Goal: Transaction & Acquisition: Purchase product/service

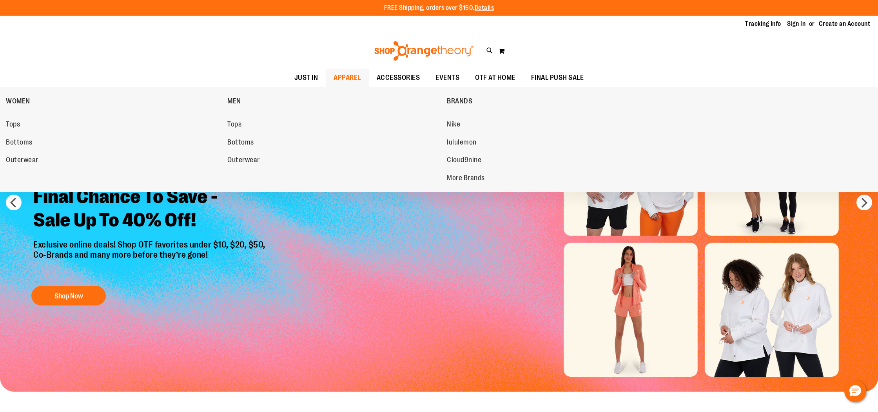
click at [344, 77] on span "APPAREL" at bounding box center [346, 78] width 27 height 18
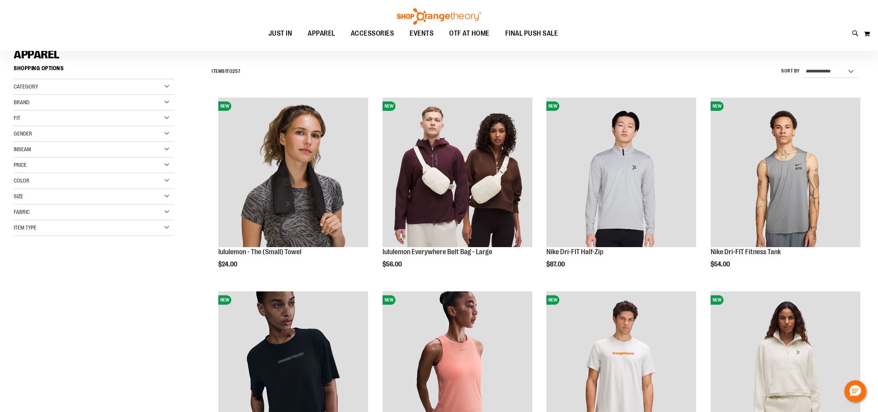
scroll to position [62, 0]
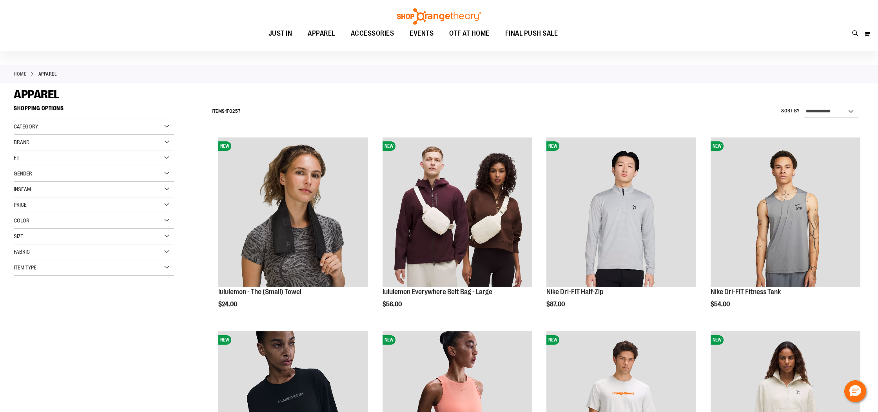
click at [167, 170] on div "Gender" at bounding box center [94, 174] width 160 height 16
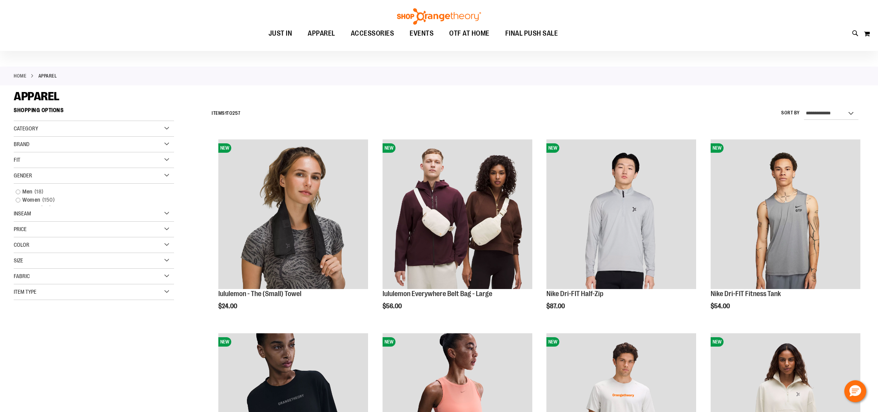
scroll to position [20, 0]
click at [29, 204] on link "Women 150 items" at bounding box center [89, 200] width 154 height 8
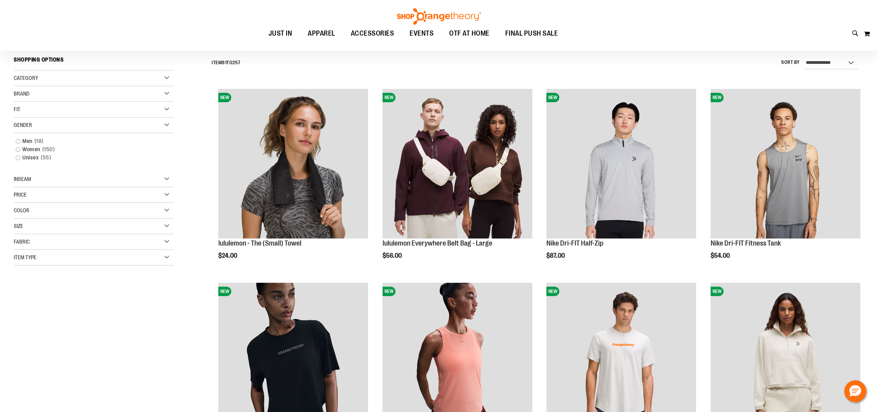
scroll to position [73, 0]
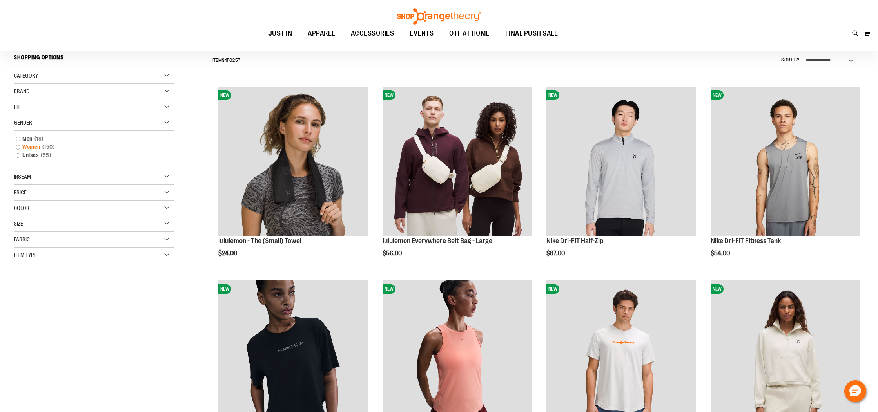
click at [21, 149] on link "Women 150 items" at bounding box center [89, 147] width 154 height 8
click at [19, 149] on link "Women 150 items" at bounding box center [89, 147] width 154 height 8
click at [18, 155] on link "Unisex 55 items" at bounding box center [89, 155] width 154 height 8
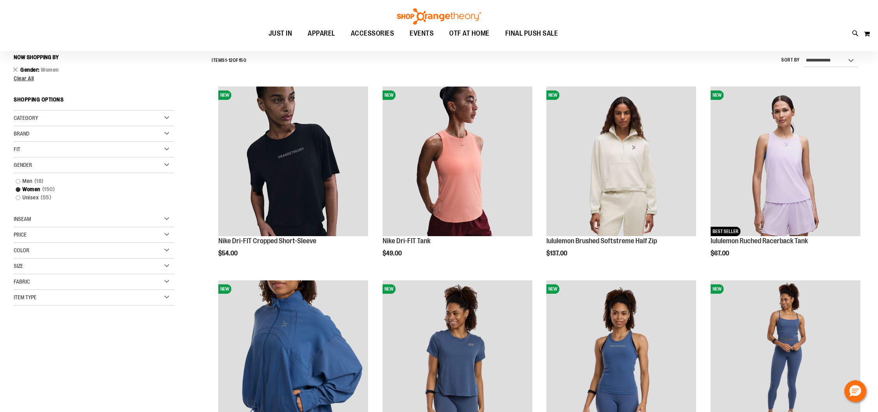
click at [18, 147] on span "Fit" at bounding box center [17, 149] width 7 height 6
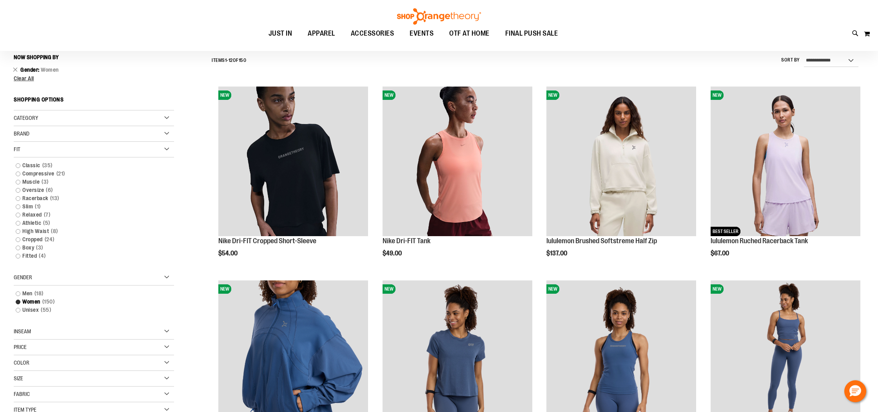
scroll to position [75, 0]
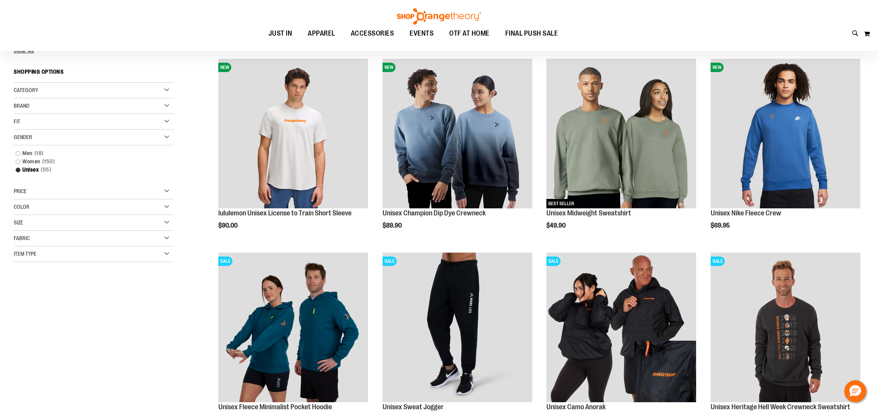
scroll to position [101, 0]
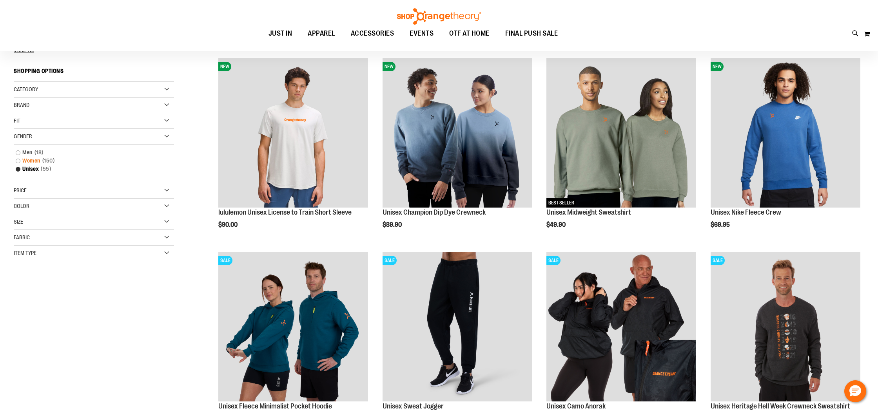
click at [19, 160] on link "Women 150 items" at bounding box center [89, 161] width 154 height 8
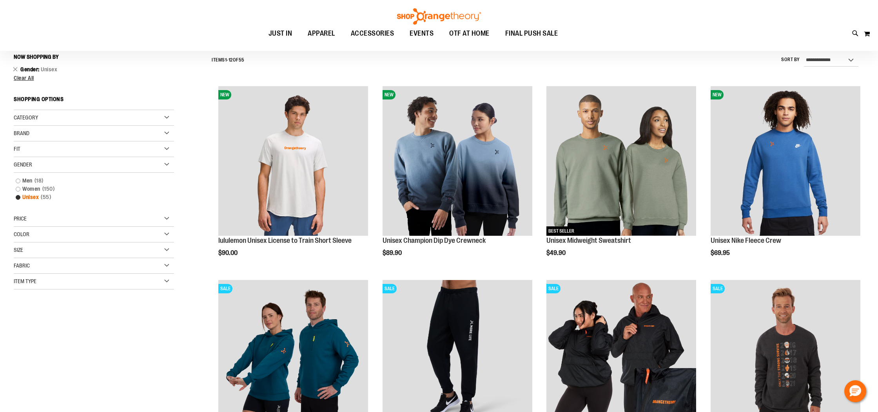
scroll to position [73, 0]
click at [18, 191] on link "Women 150 items" at bounding box center [89, 189] width 154 height 8
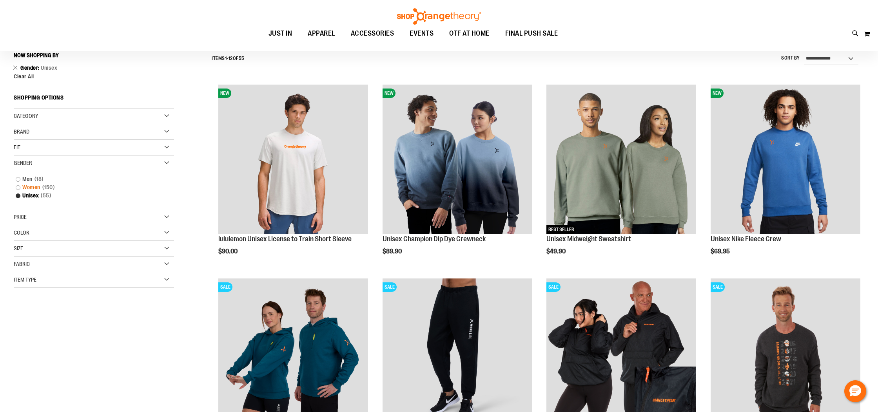
scroll to position [78, 0]
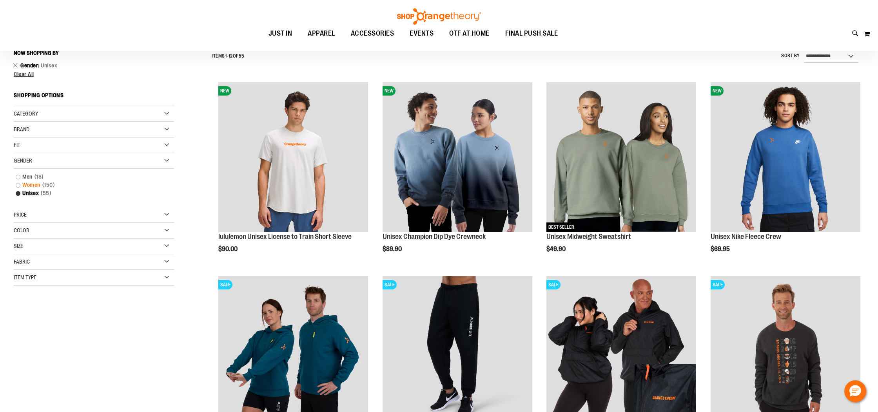
click at [18, 191] on ol "Men 18 items Women 150 items Unisex 55 items" at bounding box center [94, 188] width 160 height 31
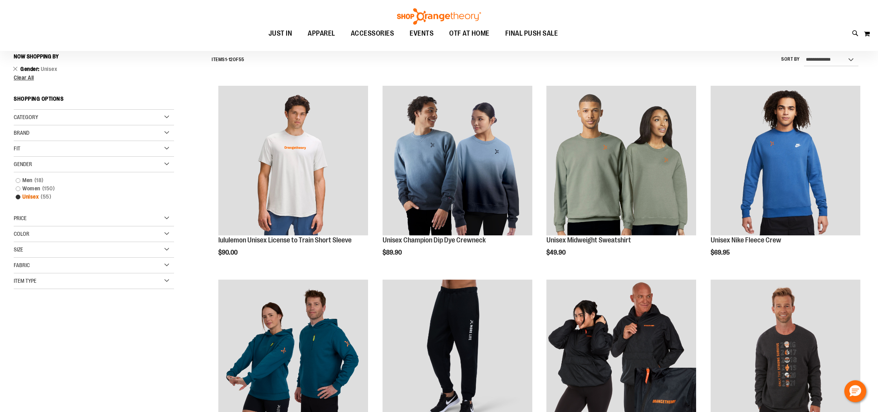
scroll to position [73, 0]
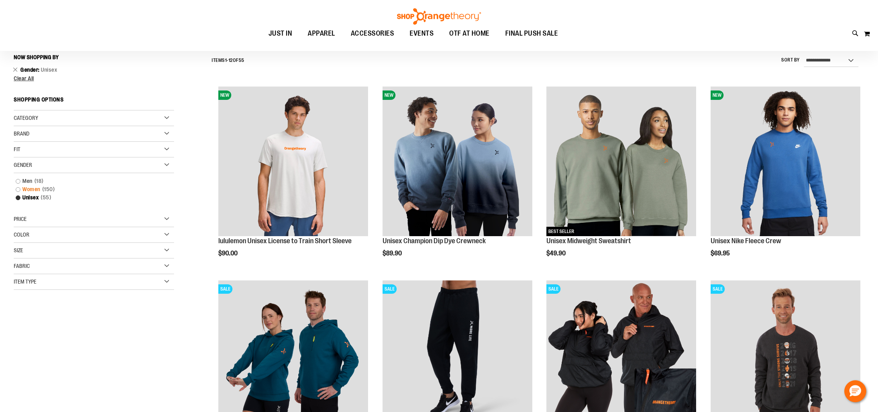
click at [18, 191] on link "Women 150 items" at bounding box center [89, 189] width 154 height 8
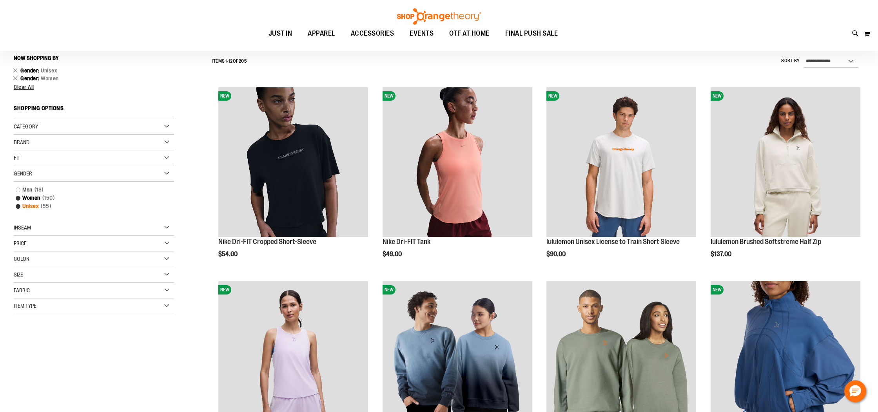
click at [17, 207] on link "Unisex 55 items" at bounding box center [89, 206] width 154 height 8
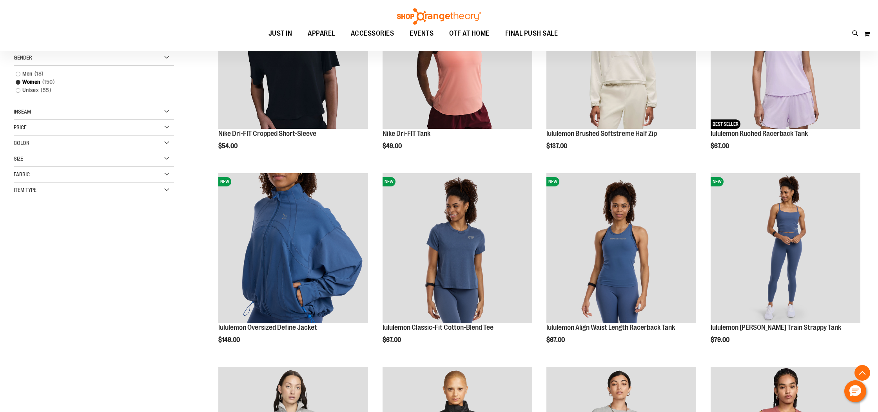
scroll to position [180, 0]
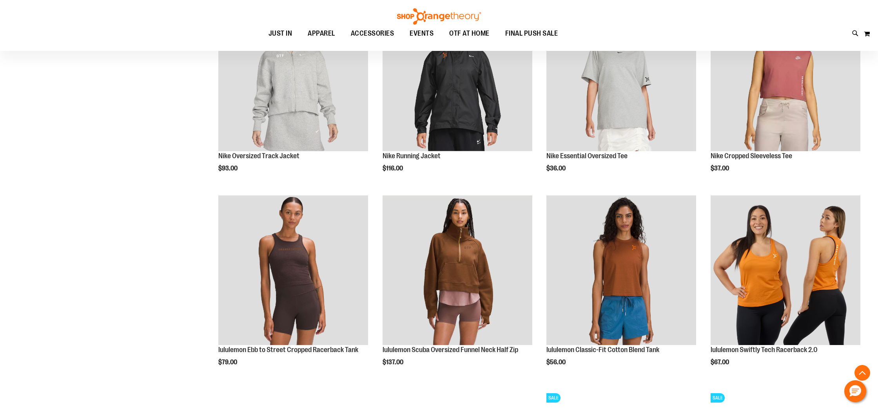
scroll to position [565, 0]
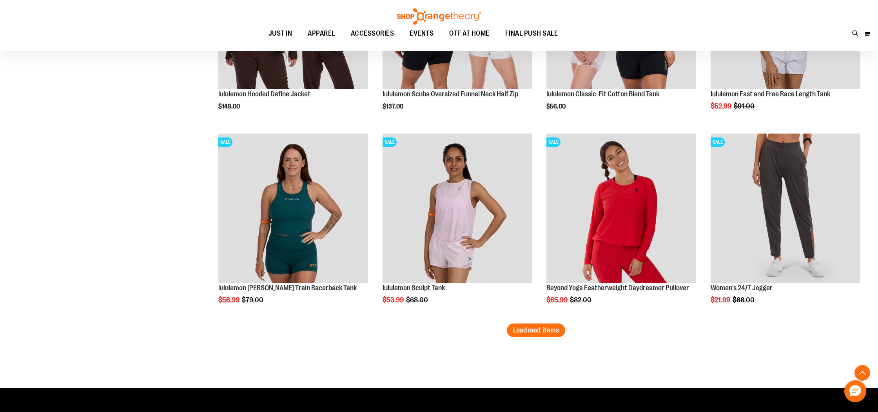
scroll to position [1578, 0]
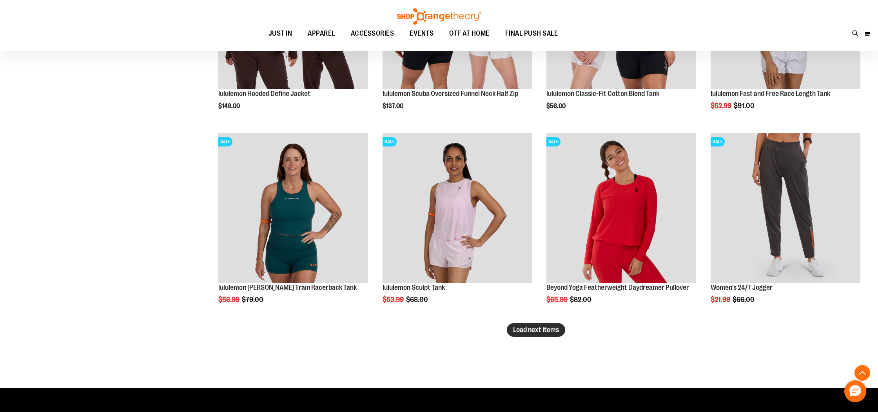
click at [524, 337] on button "Load next items" at bounding box center [536, 330] width 58 height 14
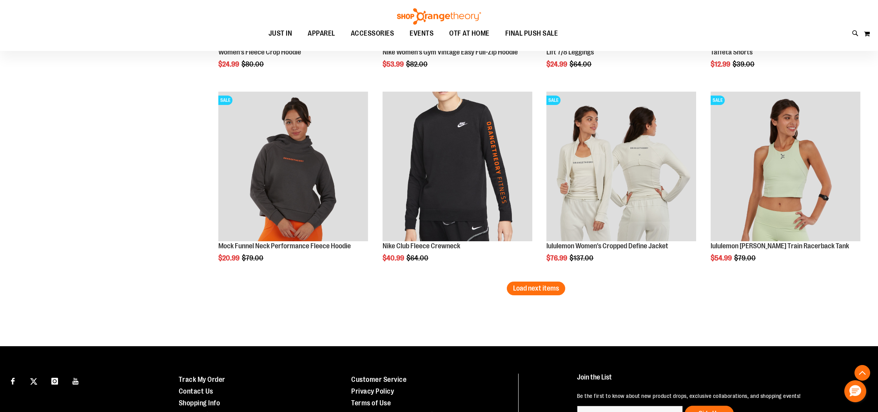
scroll to position [2201, 0]
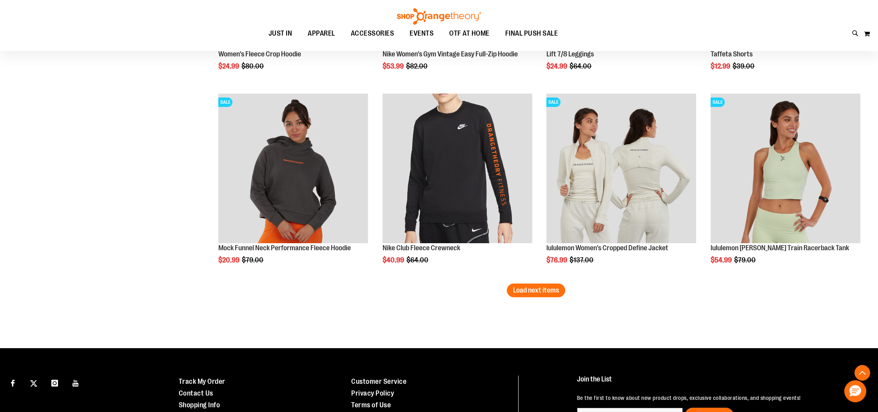
click at [556, 291] on span "Load next items" at bounding box center [536, 290] width 46 height 8
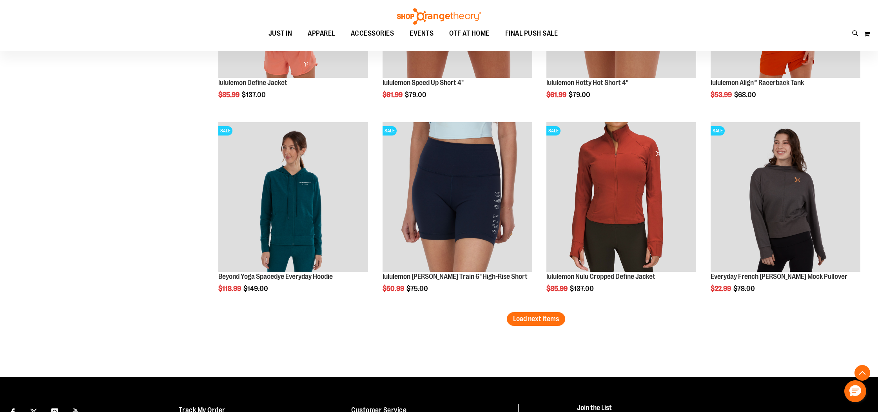
scroll to position [2785, 0]
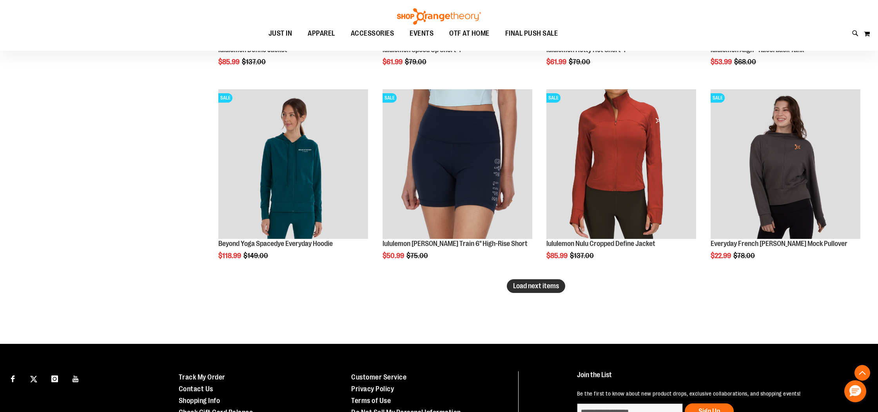
click at [549, 287] on span "Load next items" at bounding box center [536, 286] width 46 height 8
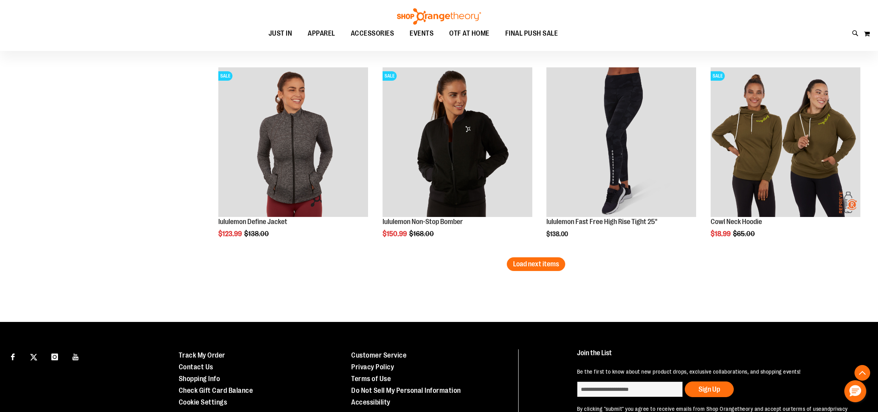
scroll to position [3407, 0]
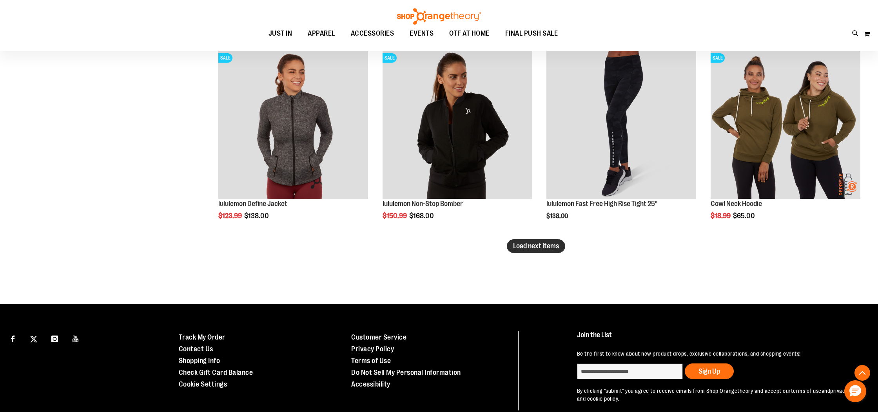
click at [554, 249] on span "Load next items" at bounding box center [536, 246] width 46 height 8
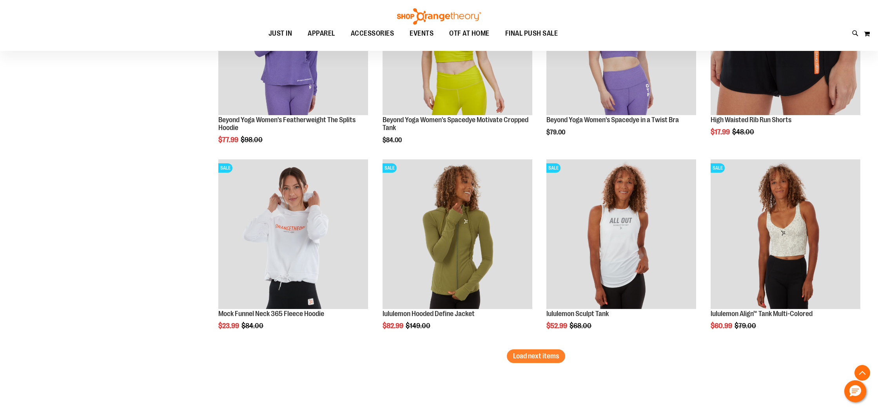
scroll to position [3893, 0]
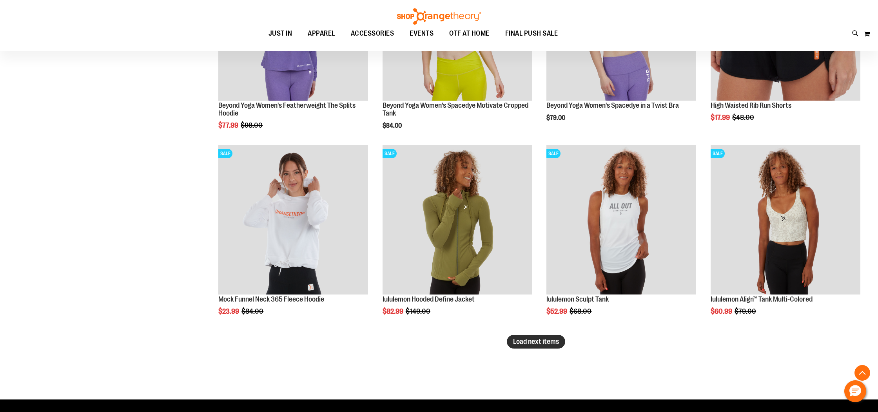
click at [547, 345] on span "Load next items" at bounding box center [536, 342] width 46 height 8
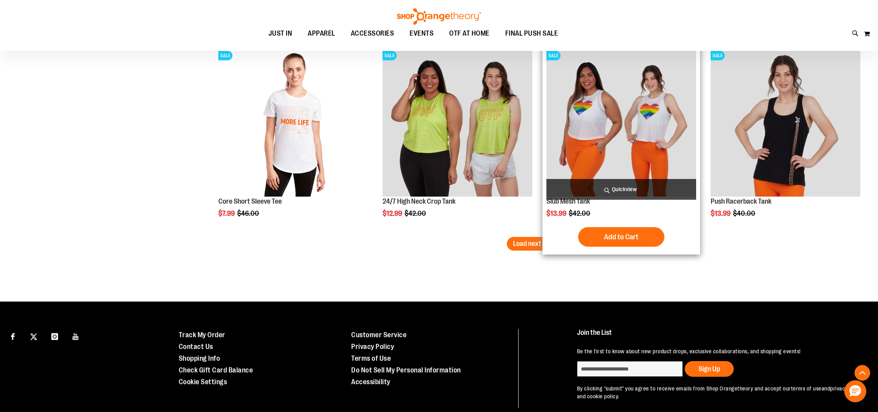
scroll to position [4575, 0]
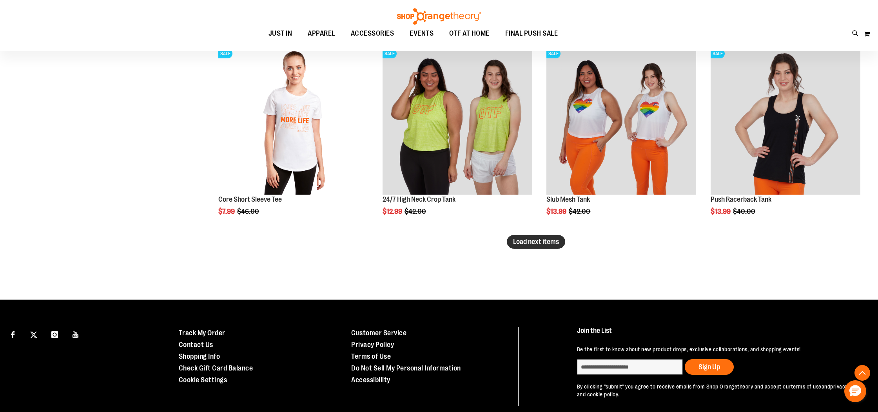
click at [538, 243] on span "Load next items" at bounding box center [536, 242] width 46 height 8
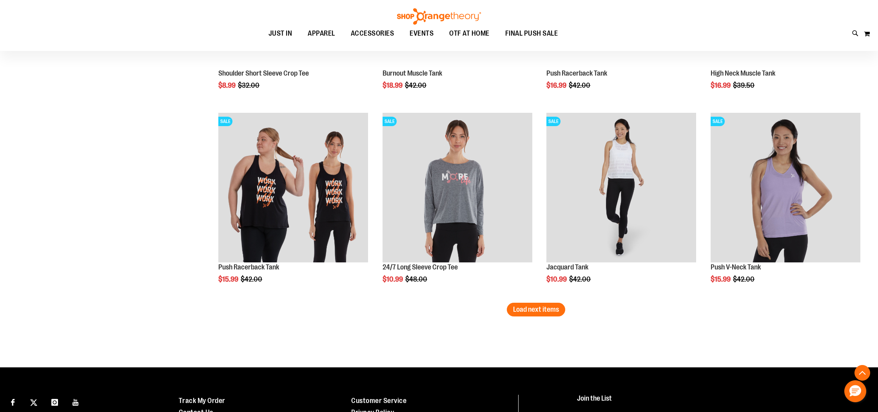
scroll to position [5104, 0]
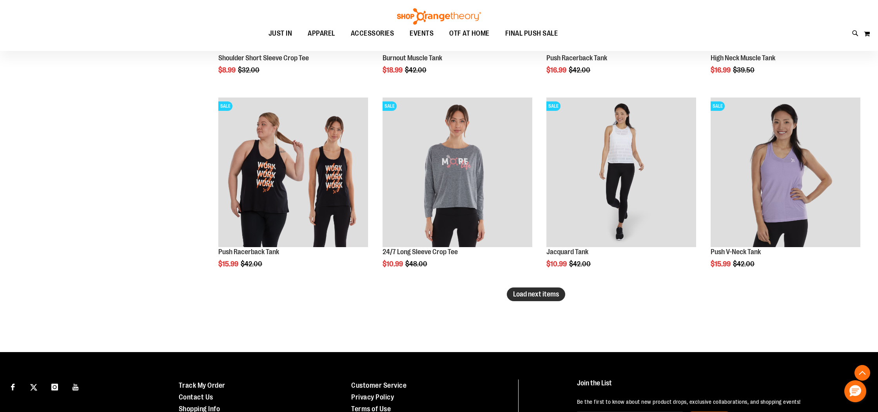
click at [539, 297] on span "Load next items" at bounding box center [536, 294] width 46 height 8
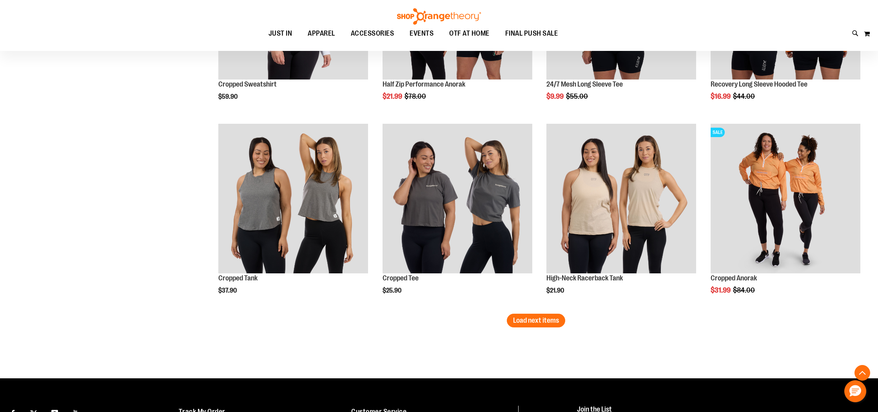
scroll to position [5662, 0]
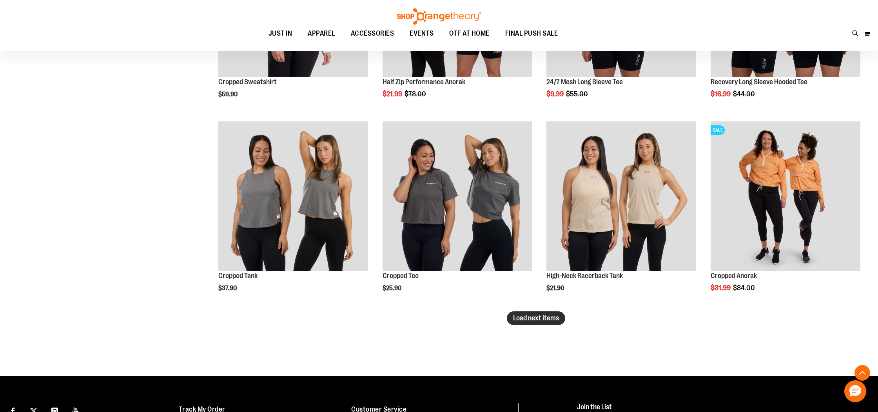
click at [530, 320] on span "Load next items" at bounding box center [536, 318] width 46 height 8
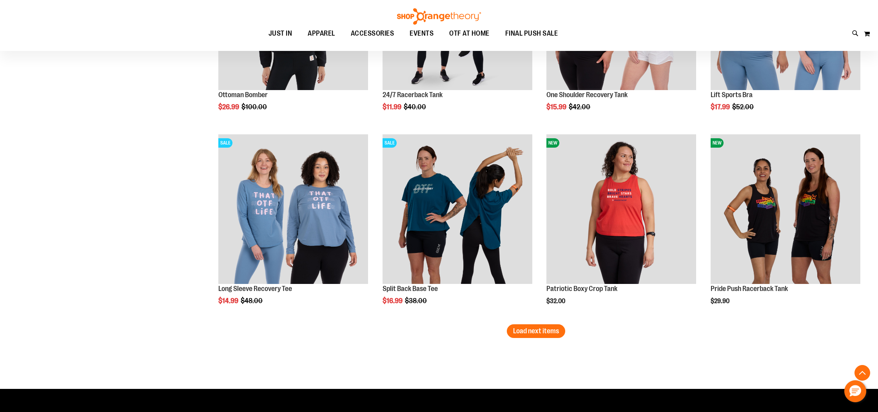
scroll to position [6245, 0]
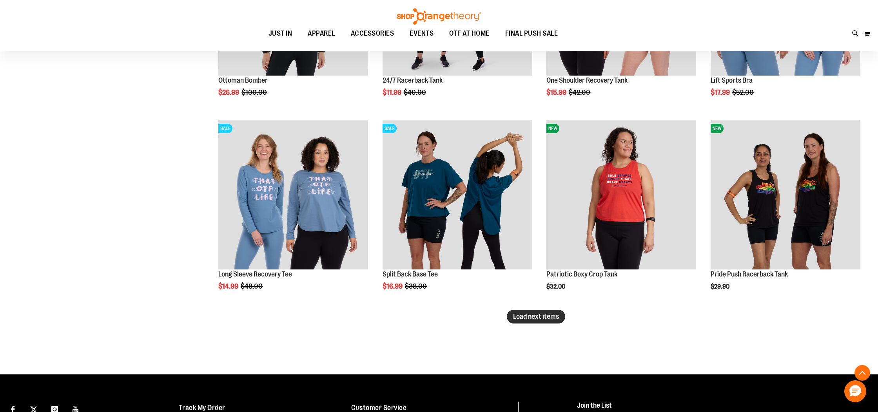
click at [533, 311] on button "Load next items" at bounding box center [536, 317] width 58 height 14
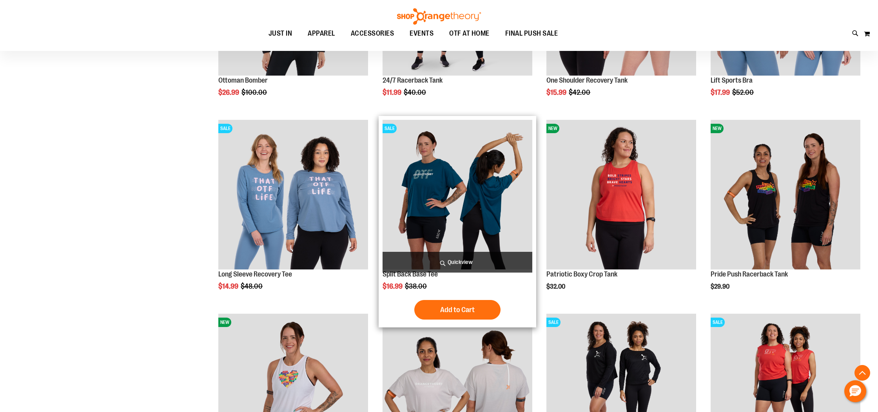
click at [498, 199] on img "product" at bounding box center [457, 195] width 150 height 150
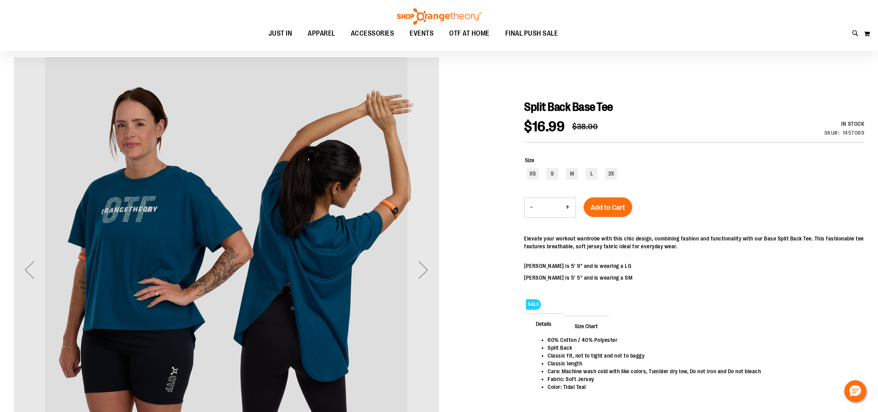
scroll to position [75, 0]
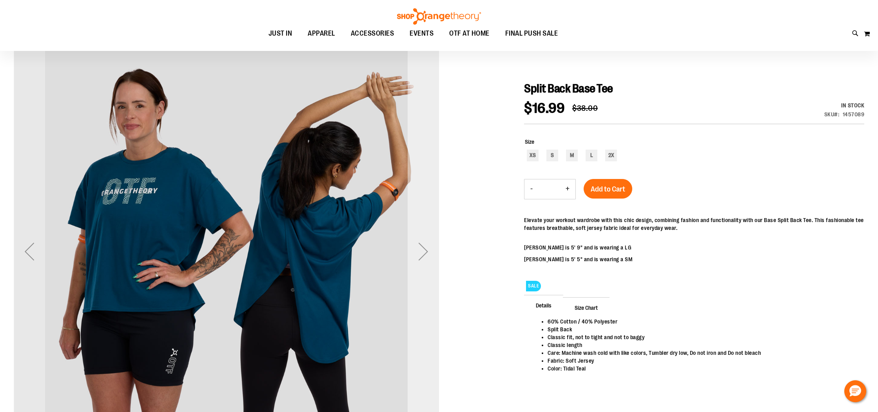
click at [420, 255] on div "Next" at bounding box center [422, 251] width 31 height 31
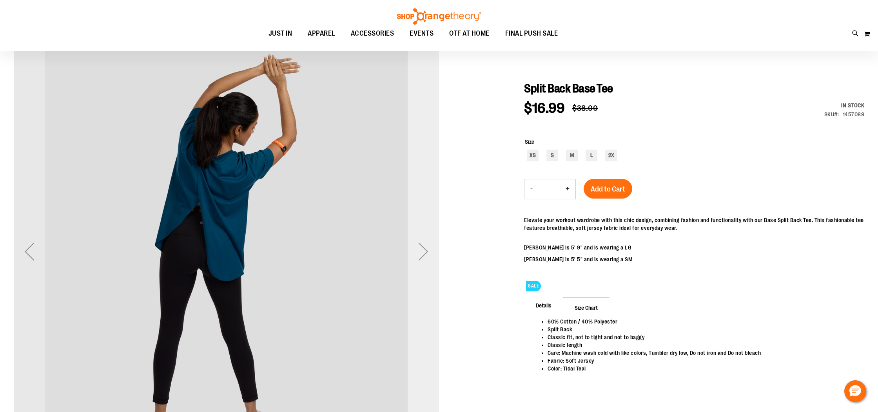
click at [420, 255] on div "Next" at bounding box center [422, 251] width 31 height 31
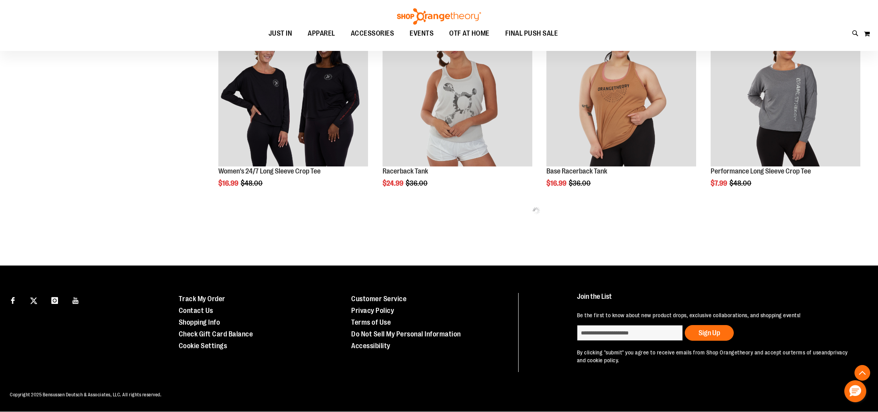
scroll to position [443, 0]
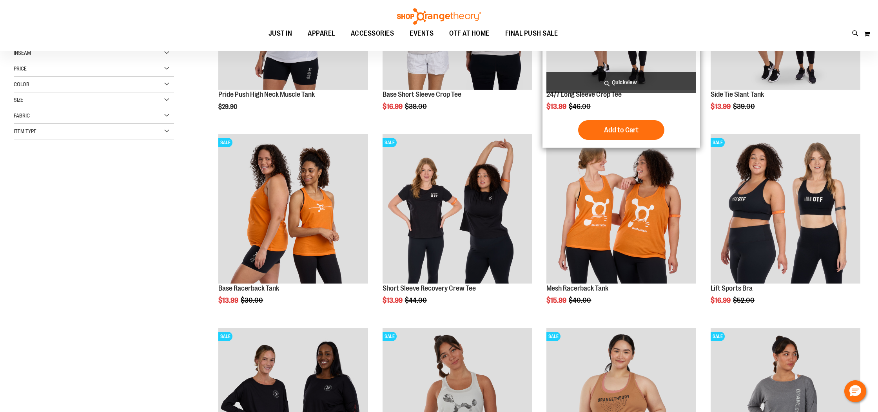
scroll to position [229, 0]
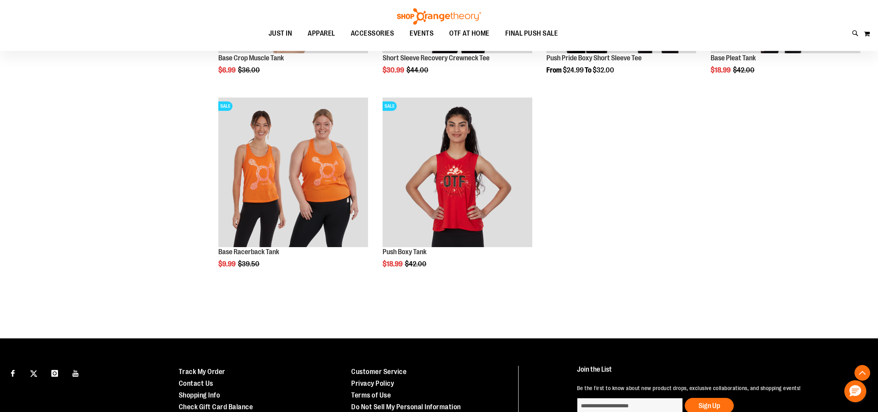
scroll to position [837, 0]
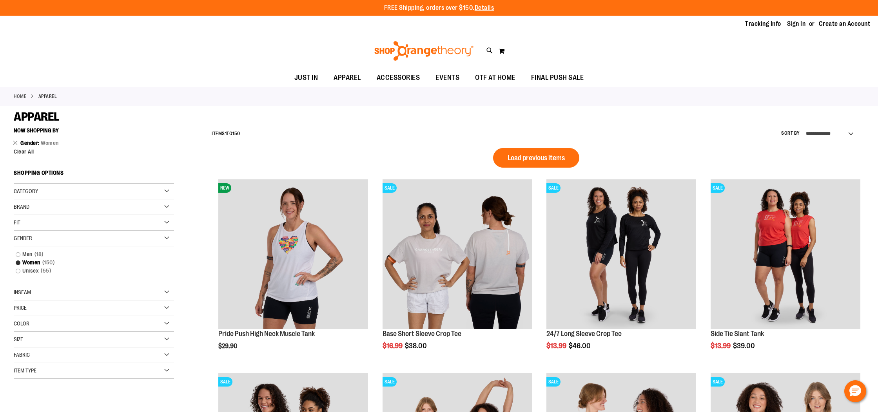
click at [79, 192] on div "Category" at bounding box center [94, 192] width 160 height 16
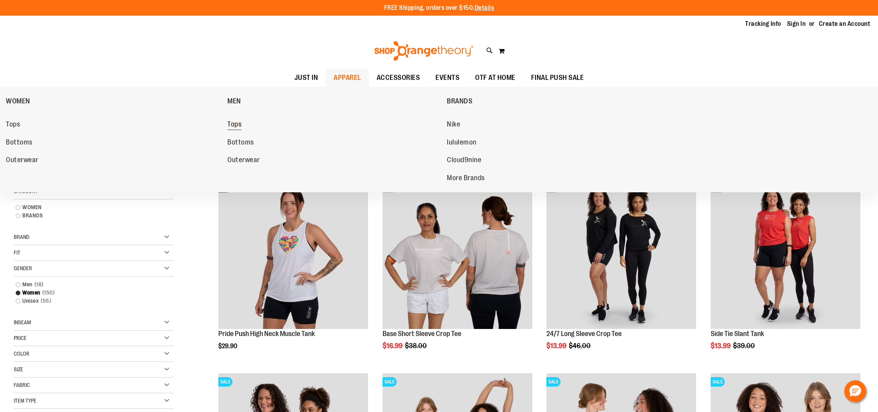
scroll to position [-4, 0]
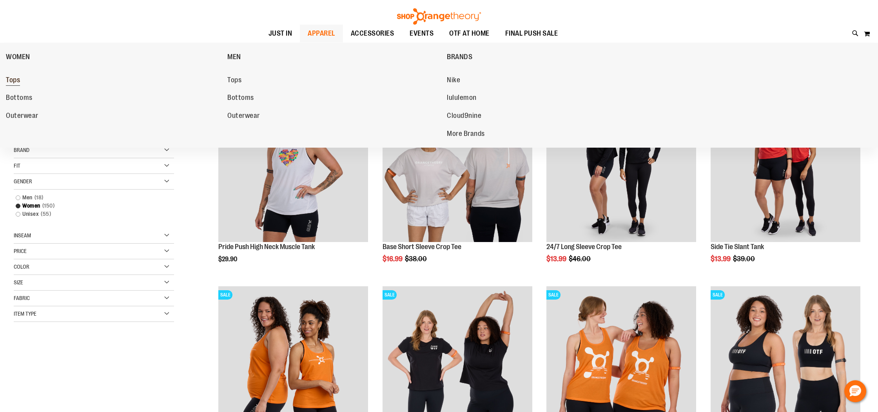
click at [14, 83] on span "Tops" at bounding box center [13, 81] width 14 height 10
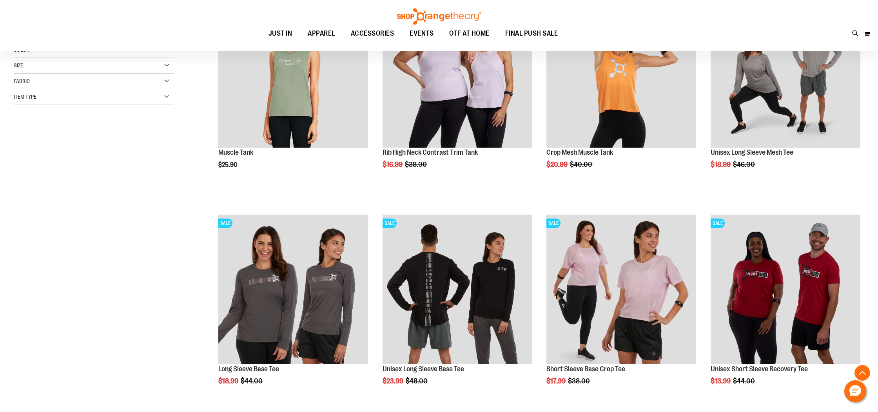
scroll to position [184, 0]
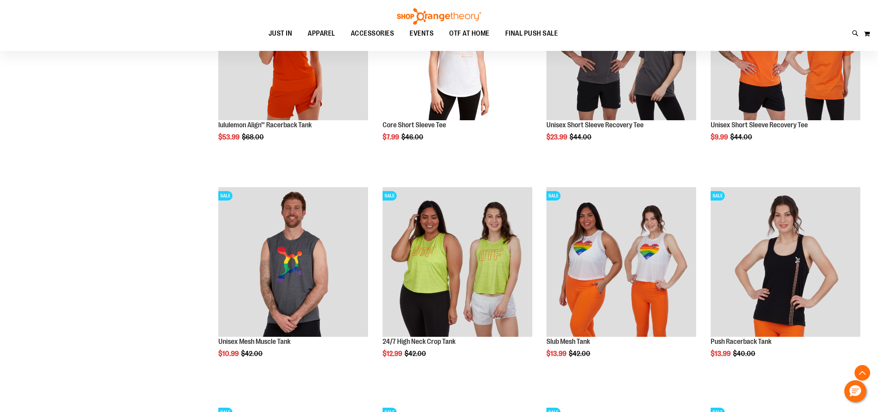
scroll to position [840, 0]
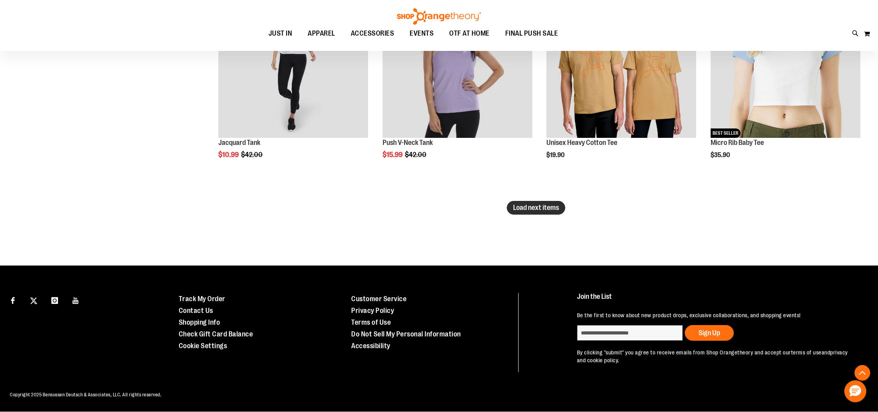
scroll to position [1904, 0]
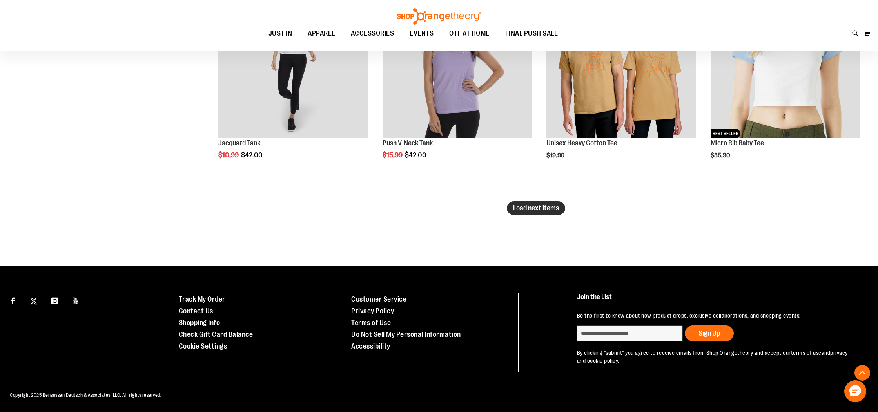
click at [546, 210] on span "Load next items" at bounding box center [536, 208] width 46 height 8
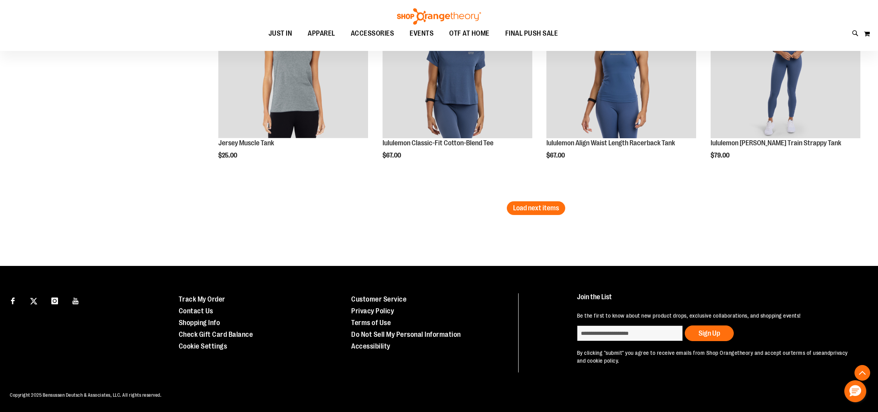
click at [546, 210] on span "Load next items" at bounding box center [536, 208] width 46 height 8
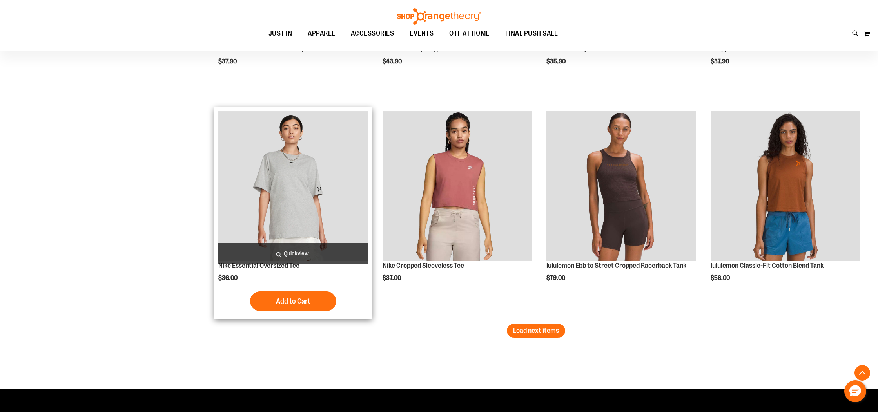
scroll to position [3100, 0]
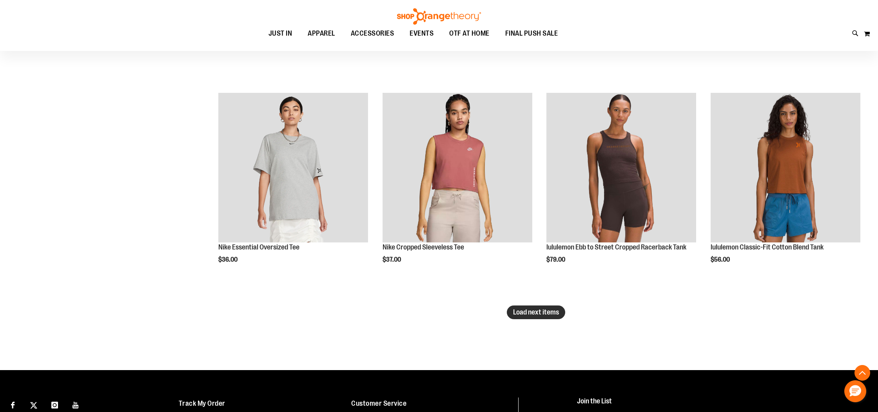
click at [537, 313] on span "Load next items" at bounding box center [536, 312] width 46 height 8
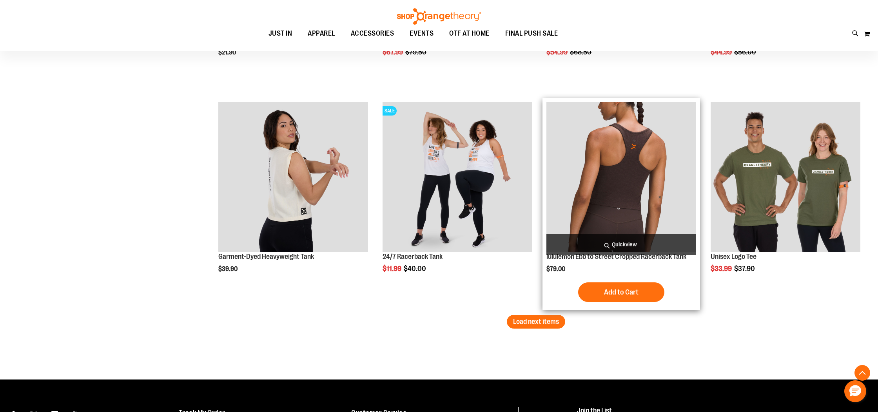
scroll to position [3745, 0]
